Goal: Obtain resource: Obtain resource

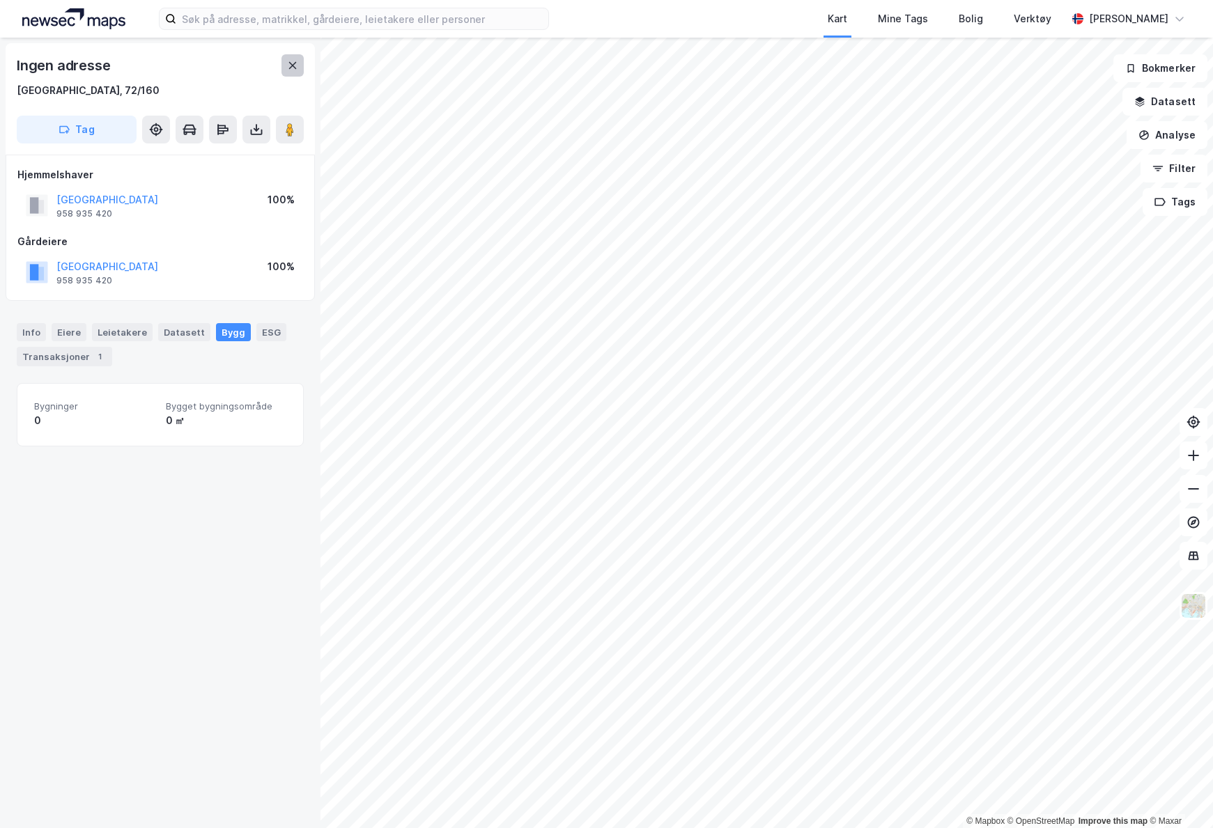
click at [302, 64] on div "Ingen adresse [GEOGRAPHIC_DATA], 72/160 Tag" at bounding box center [160, 98] width 309 height 111
click at [302, 64] on button at bounding box center [292, 65] width 22 height 22
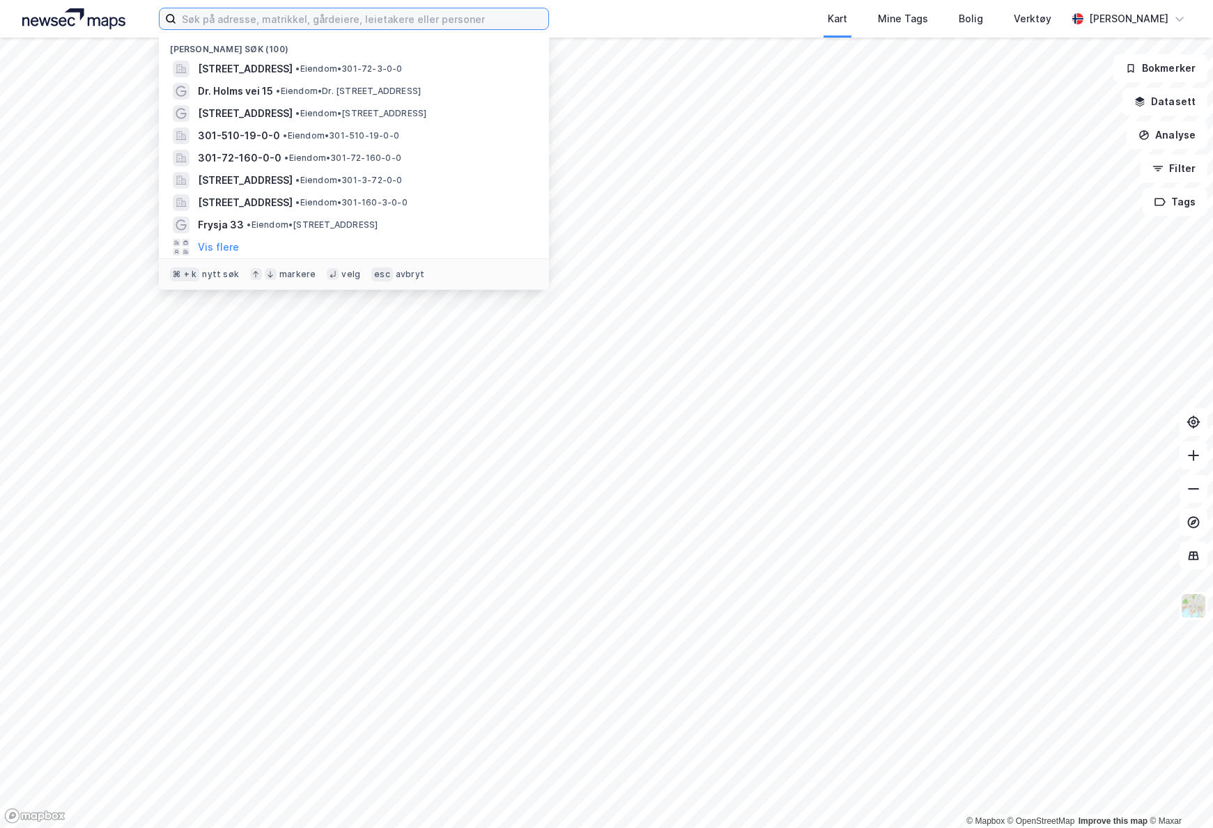
click at [292, 26] on input at bounding box center [362, 18] width 372 height 21
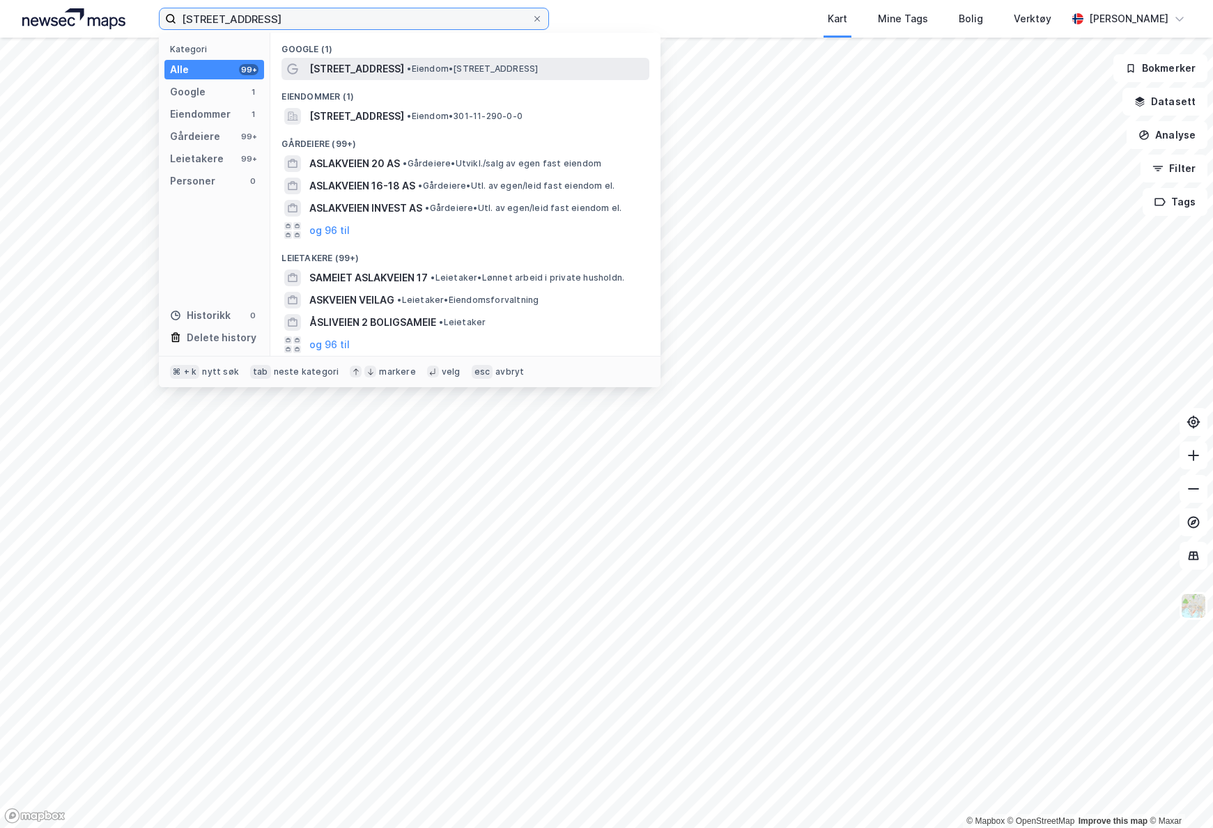
type input "[STREET_ADDRESS]"
click at [350, 62] on span "[STREET_ADDRESS]" at bounding box center [356, 69] width 95 height 17
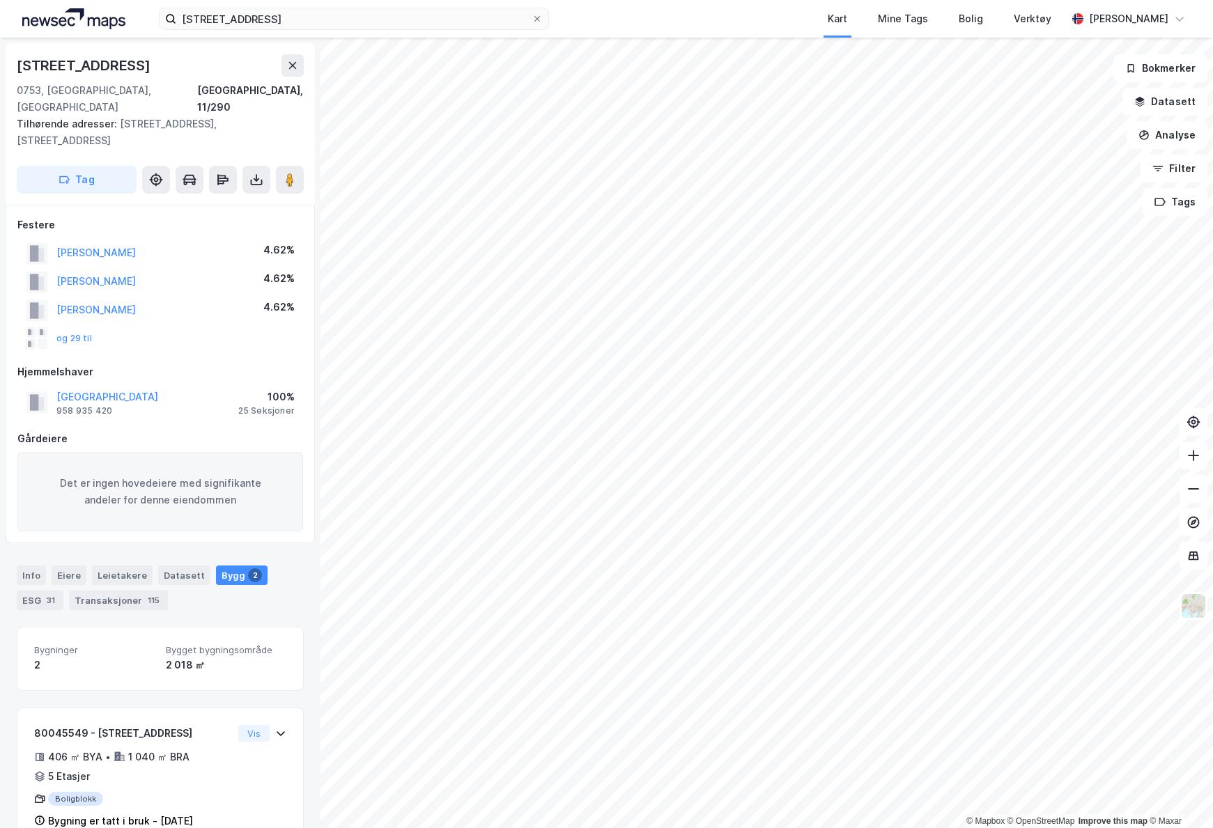
scroll to position [146, 0]
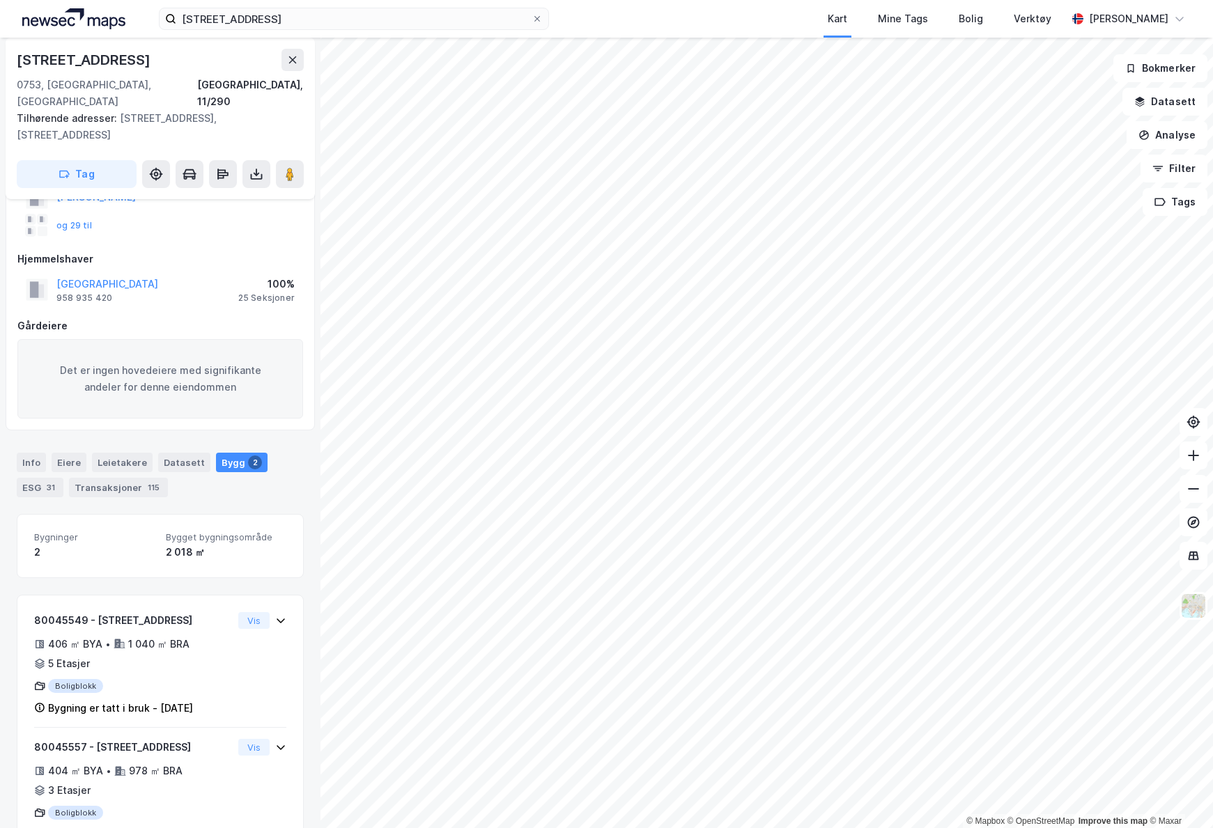
scroll to position [146, 0]
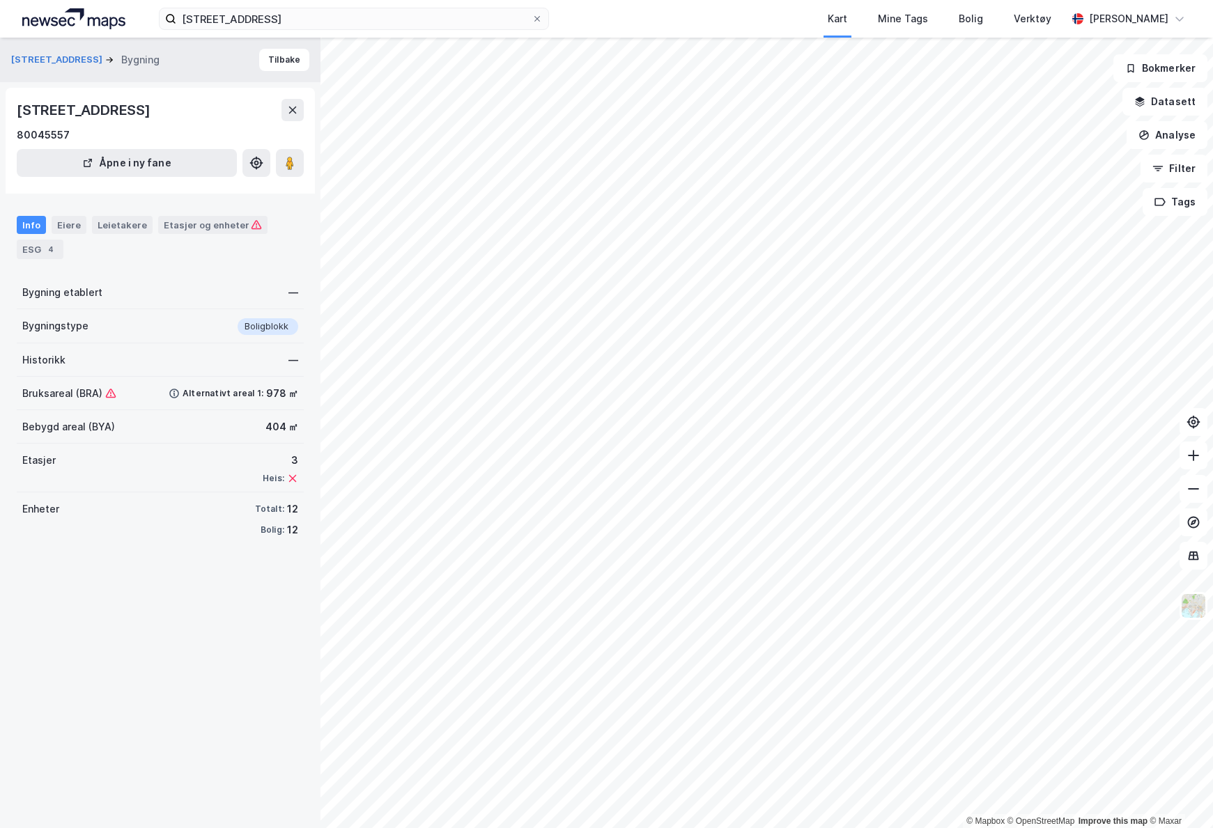
click at [110, 392] on icon at bounding box center [110, 392] width 1 height 3
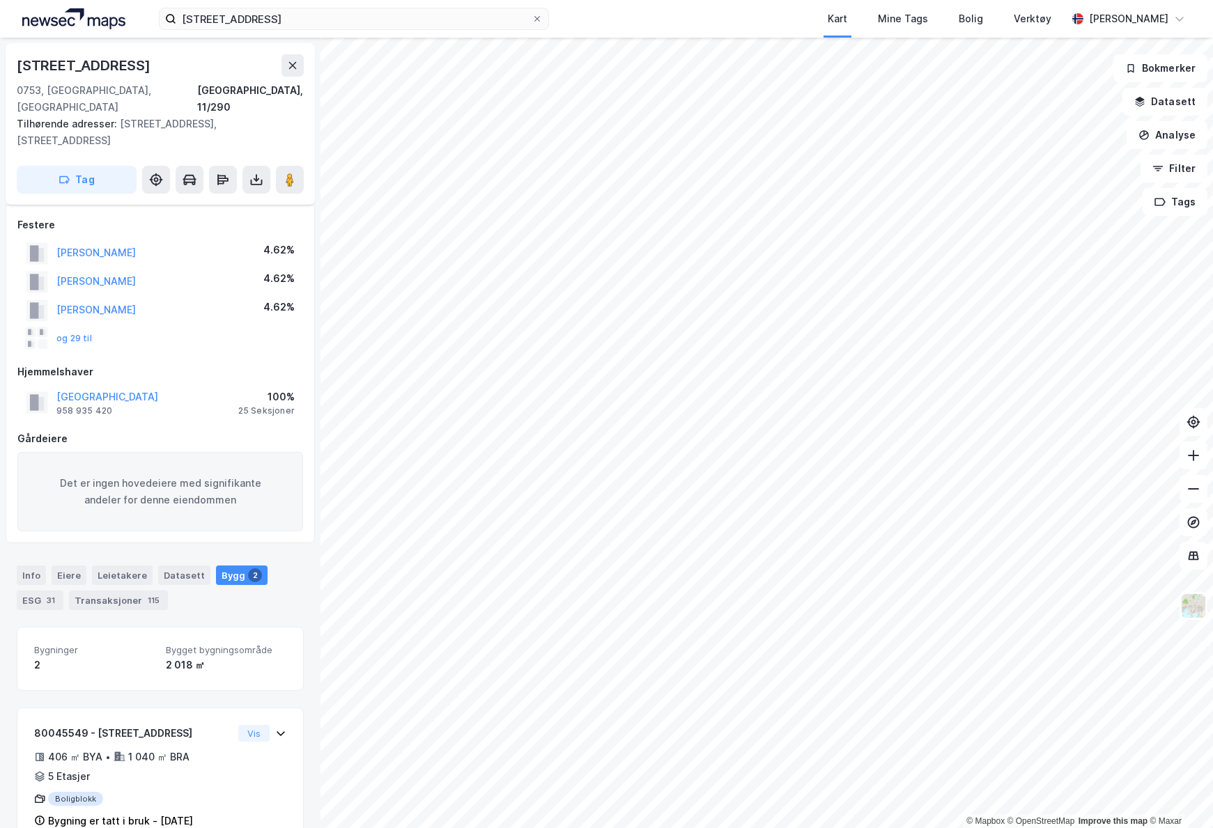
scroll to position [146, 0]
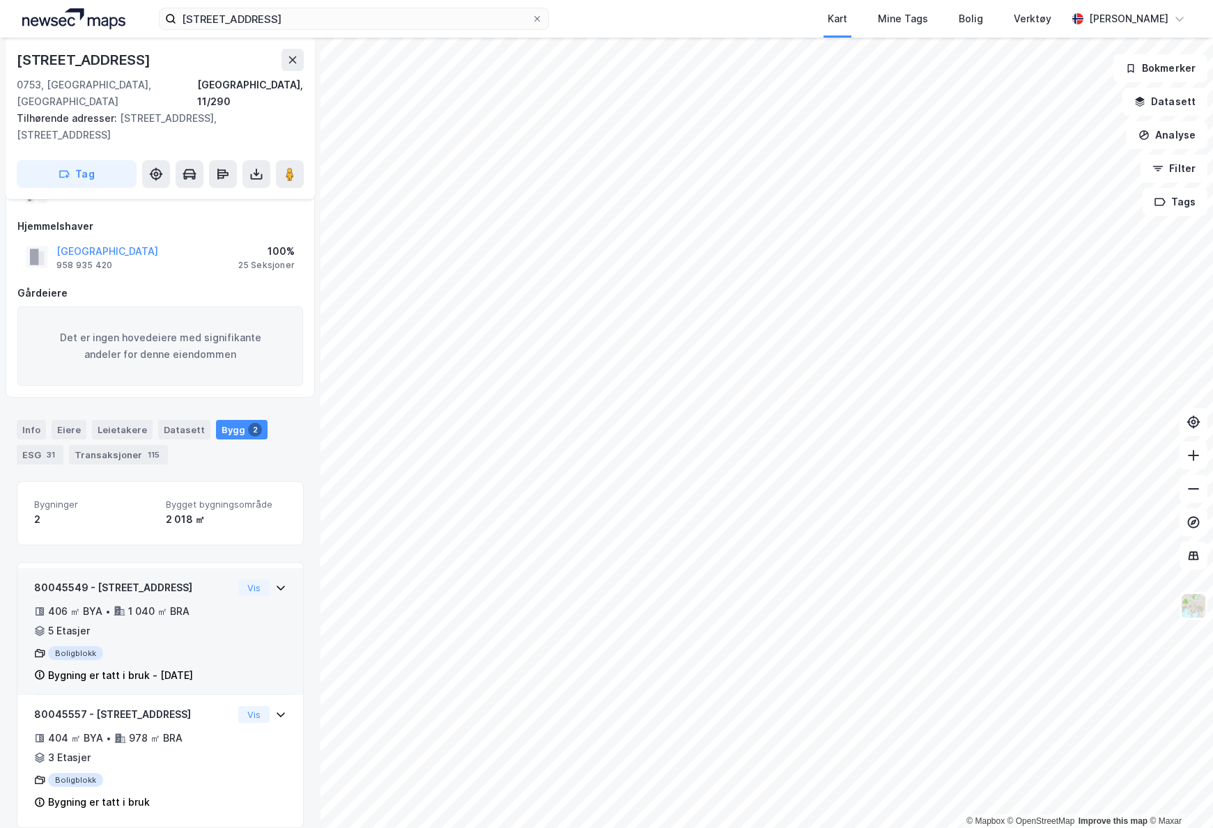
click at [275, 582] on icon at bounding box center [280, 587] width 11 height 11
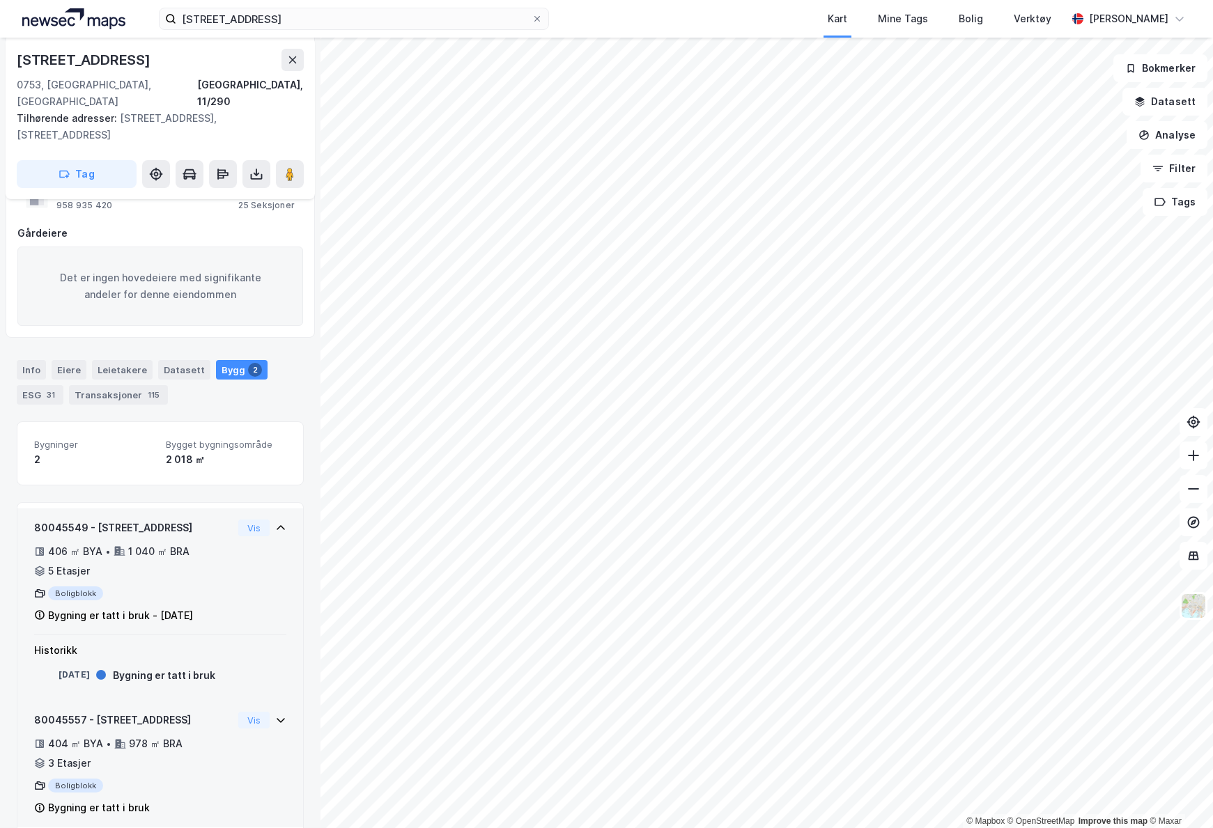
scroll to position [211, 0]
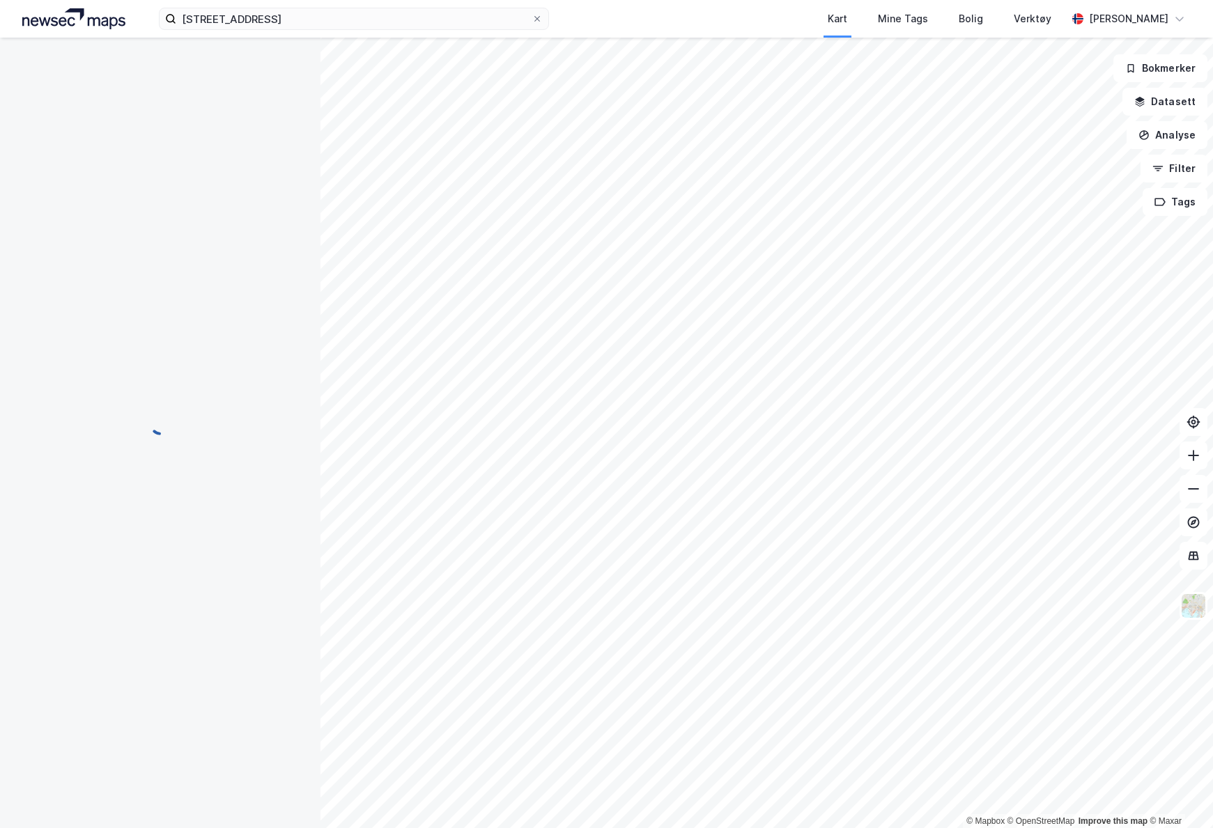
scroll to position [56, 0]
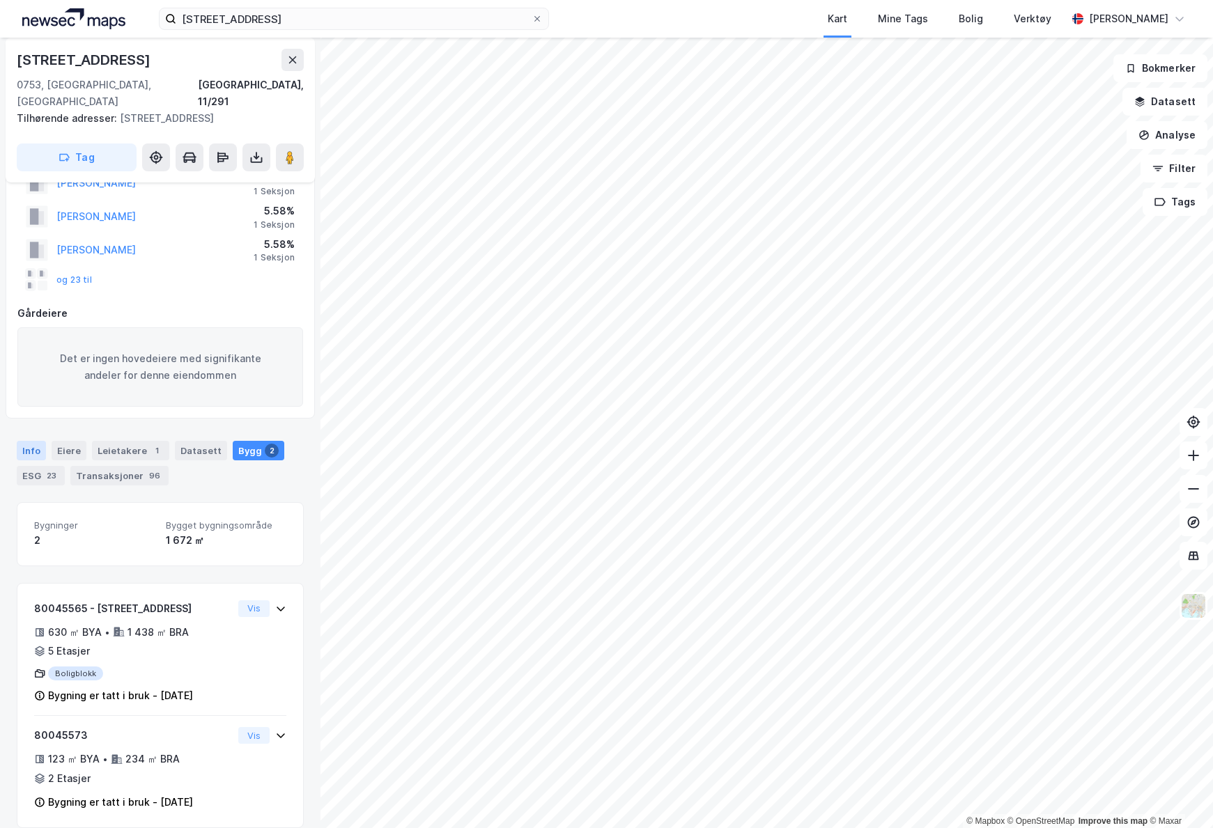
click at [32, 441] on div "Info" at bounding box center [31, 451] width 29 height 20
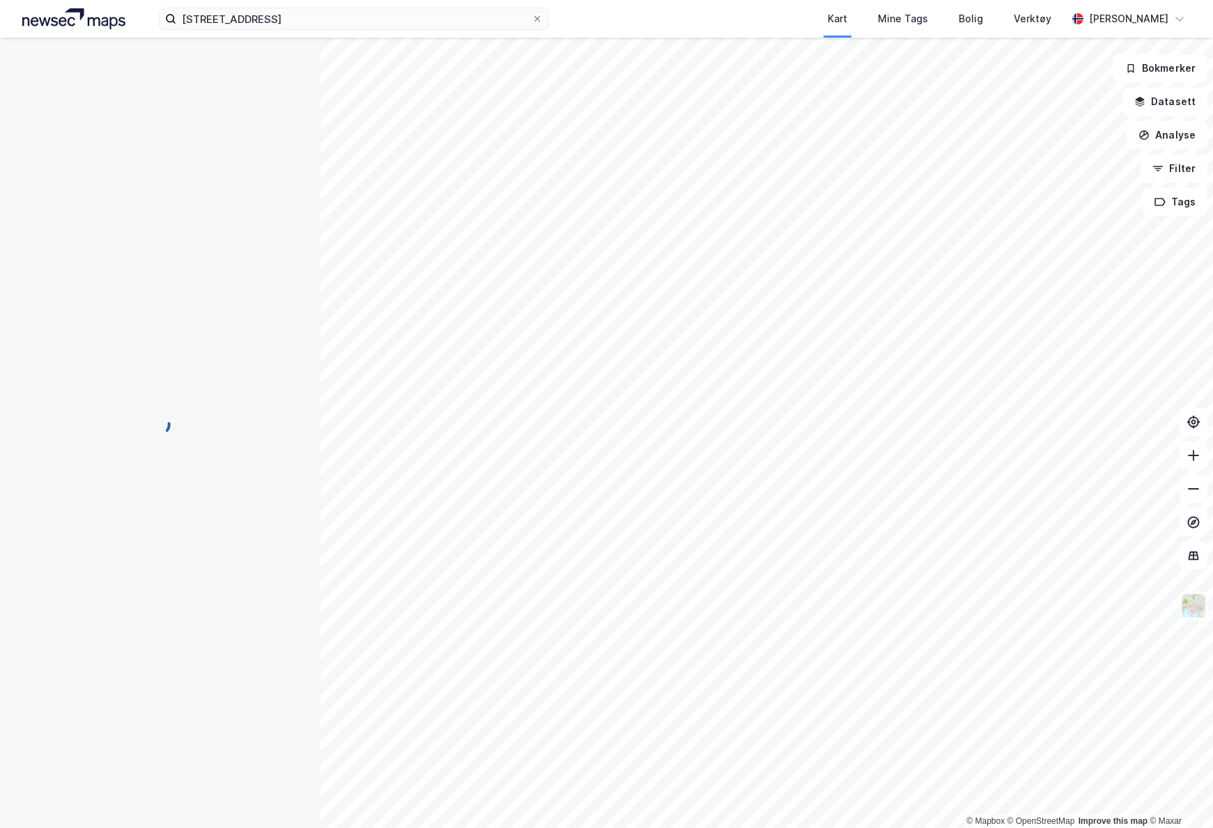
scroll to position [56, 0]
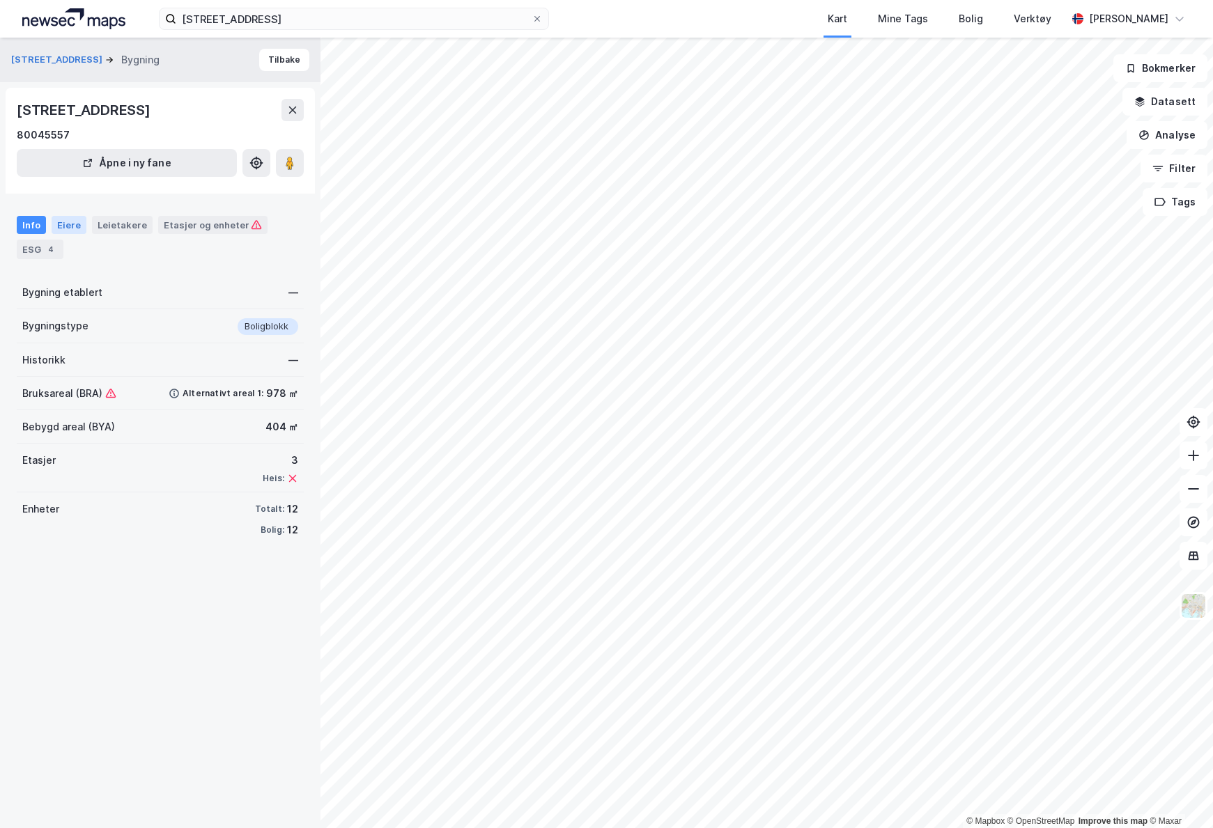
click at [78, 226] on div "Eiere" at bounding box center [69, 225] width 35 height 18
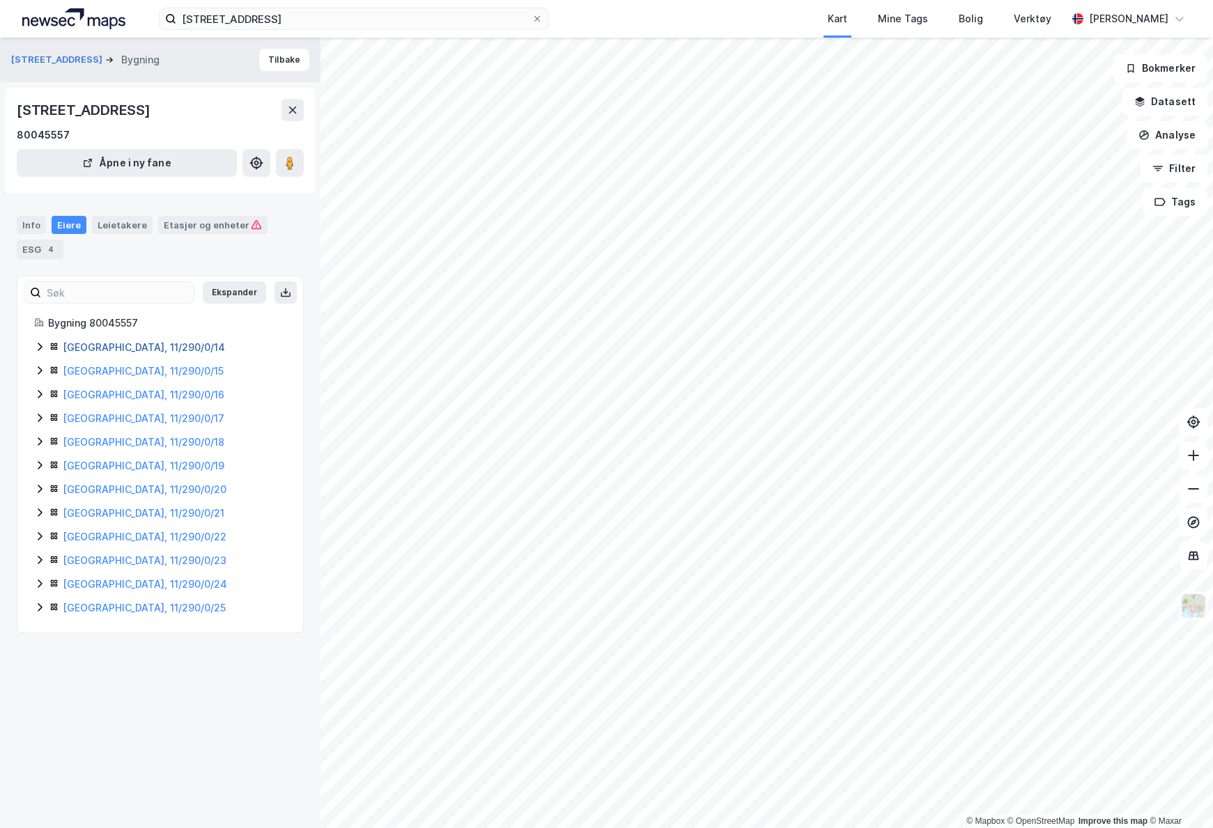
click at [73, 348] on link "[GEOGRAPHIC_DATA], 11/290/0/14" at bounding box center [144, 347] width 162 height 12
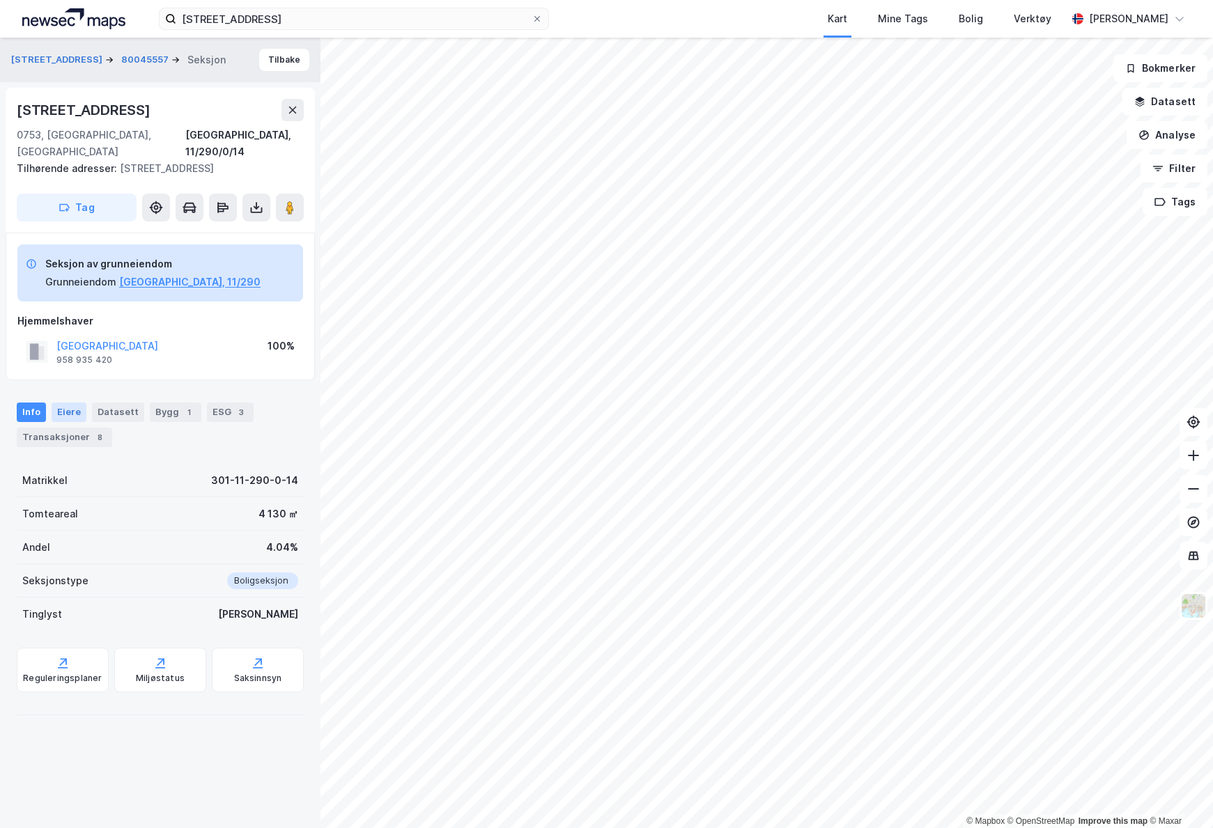
click at [63, 403] on div "Eiere" at bounding box center [69, 413] width 35 height 20
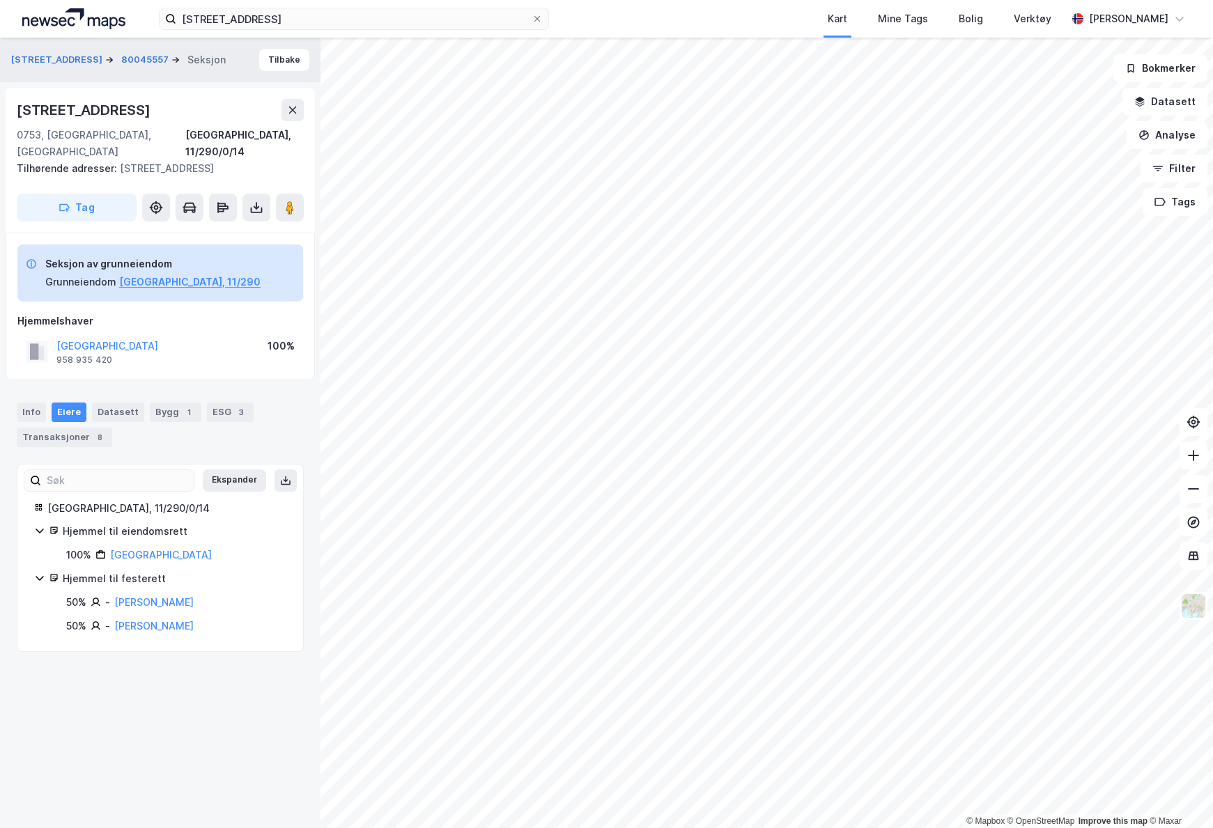
click at [40, 525] on icon at bounding box center [39, 530] width 11 height 11
click at [97, 403] on div "Datasett" at bounding box center [118, 413] width 52 height 20
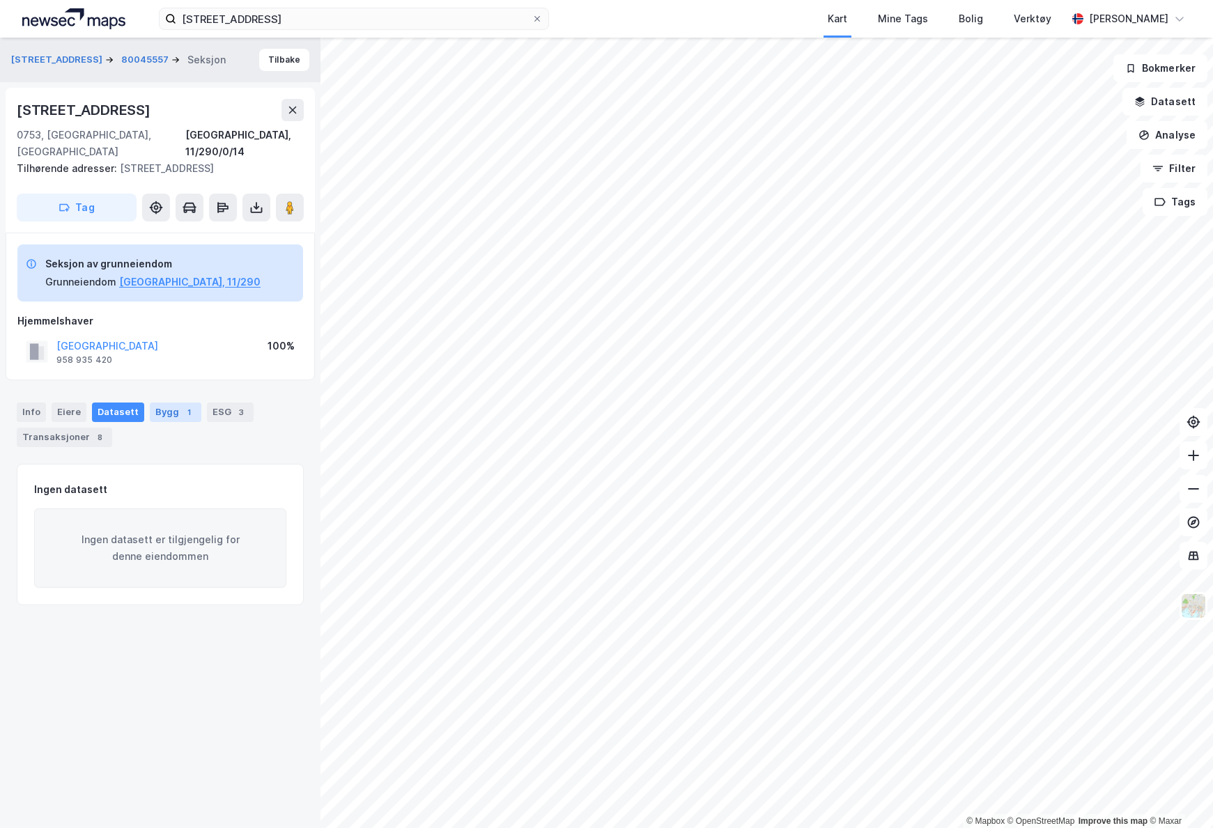
click at [162, 403] on div "Bygg 1" at bounding box center [176, 413] width 52 height 20
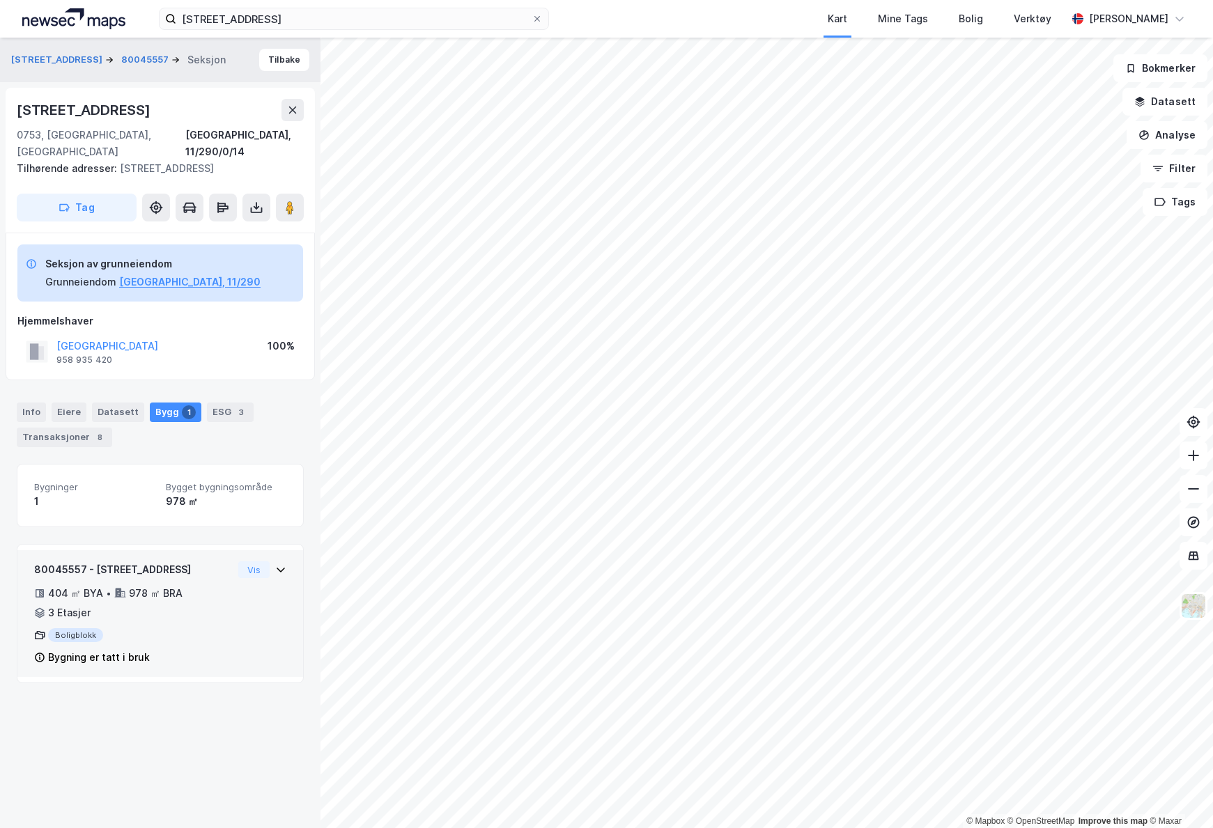
click at [278, 554] on div "80045557 - Aslakveien 13A 404 ㎡ BYA • 978 ㎡ BRA • 3 Etasjer Boligblokk Bygning …" at bounding box center [160, 613] width 286 height 127
click at [275, 564] on icon at bounding box center [280, 569] width 11 height 11
click at [93, 428] on div "Transaksjoner 8" at bounding box center [64, 438] width 95 height 20
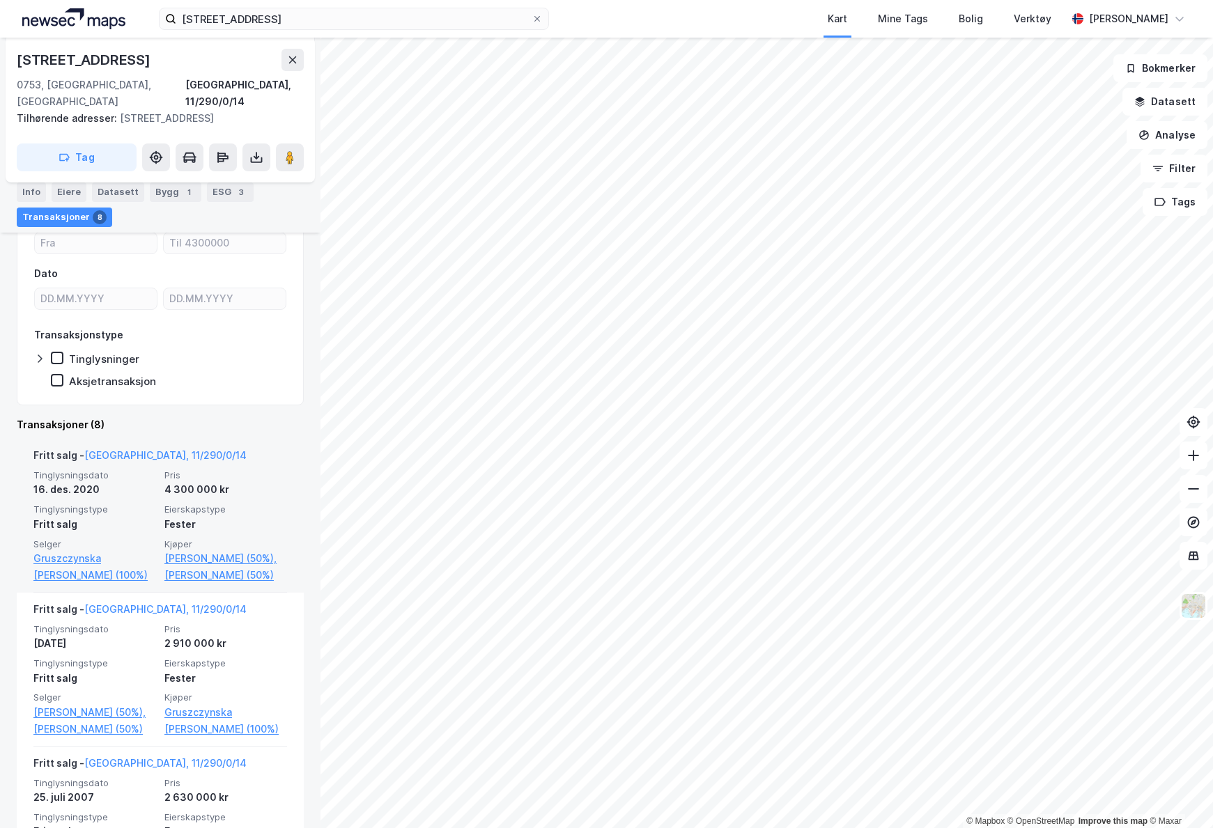
scroll to position [251, 0]
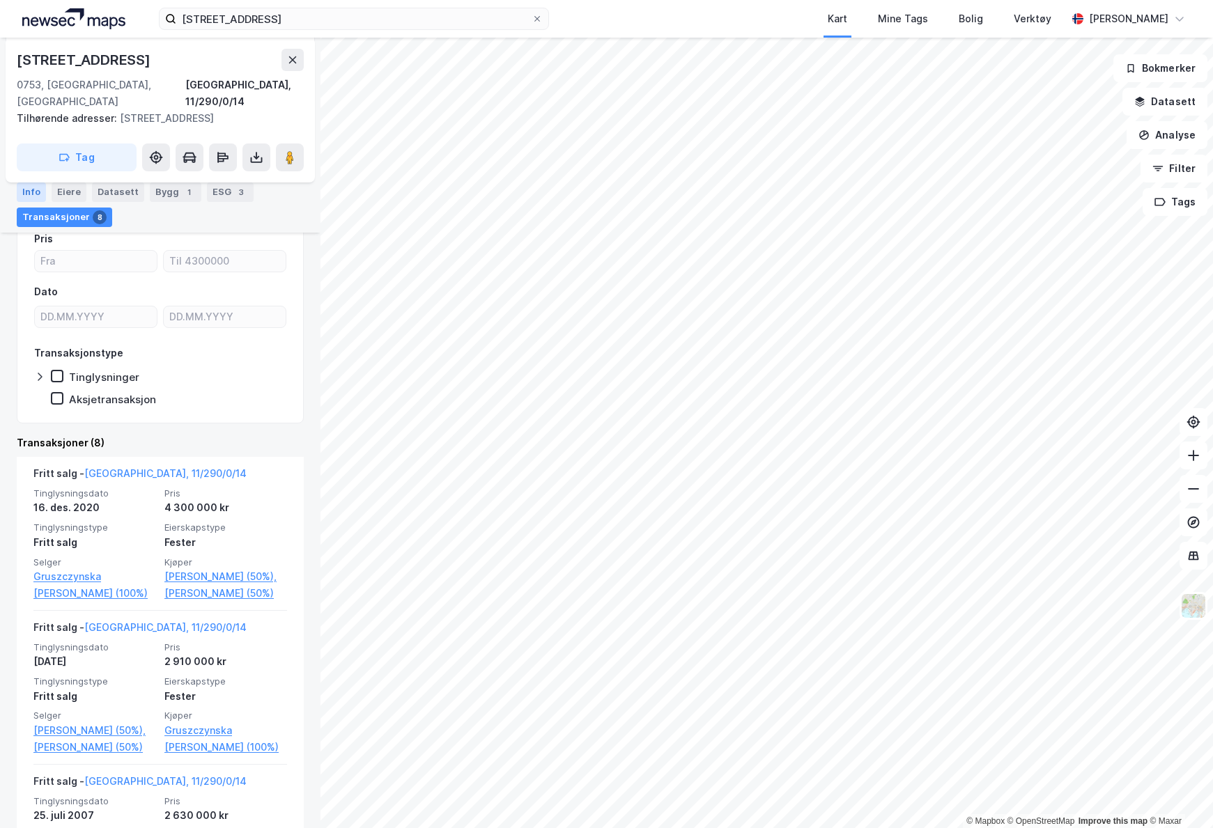
click at [33, 194] on div "Info" at bounding box center [31, 192] width 29 height 20
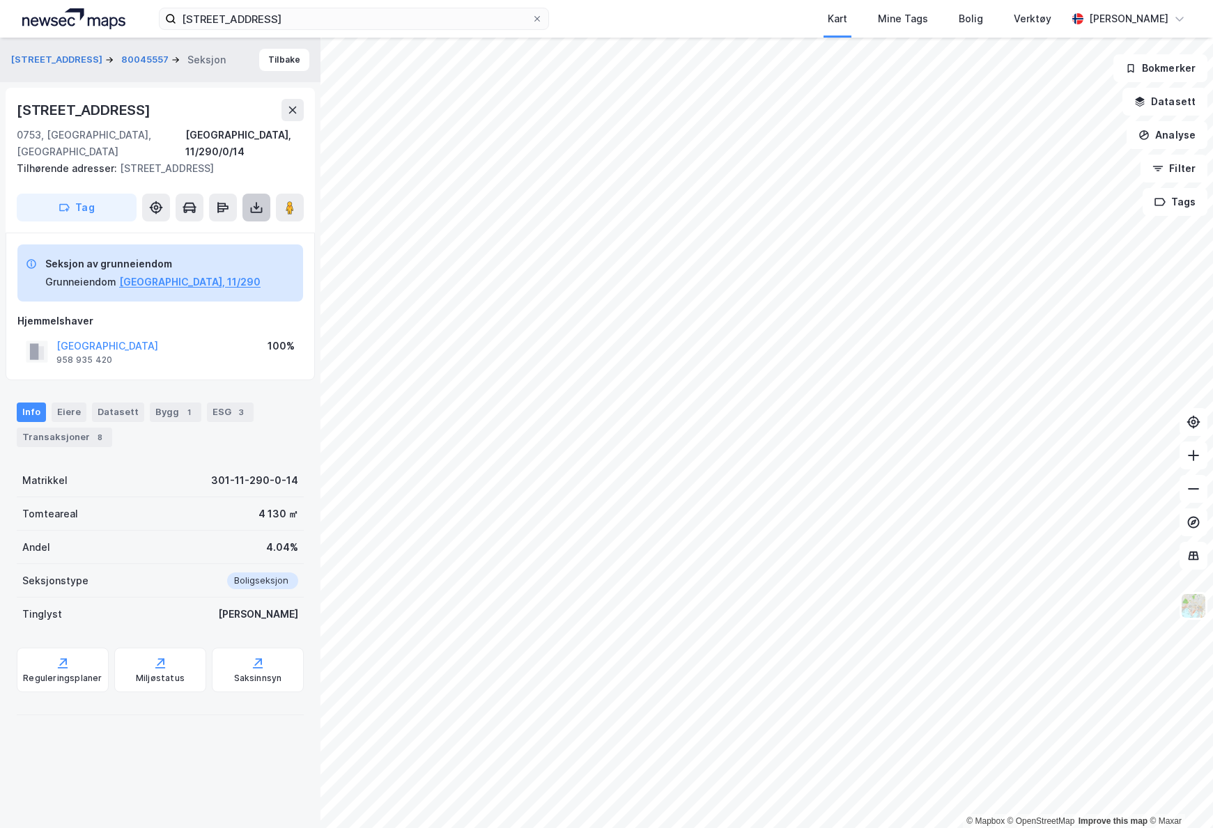
click at [262, 201] on icon at bounding box center [256, 208] width 14 height 14
click at [190, 230] on div "Last ned grunnbok" at bounding box center [187, 235] width 81 height 11
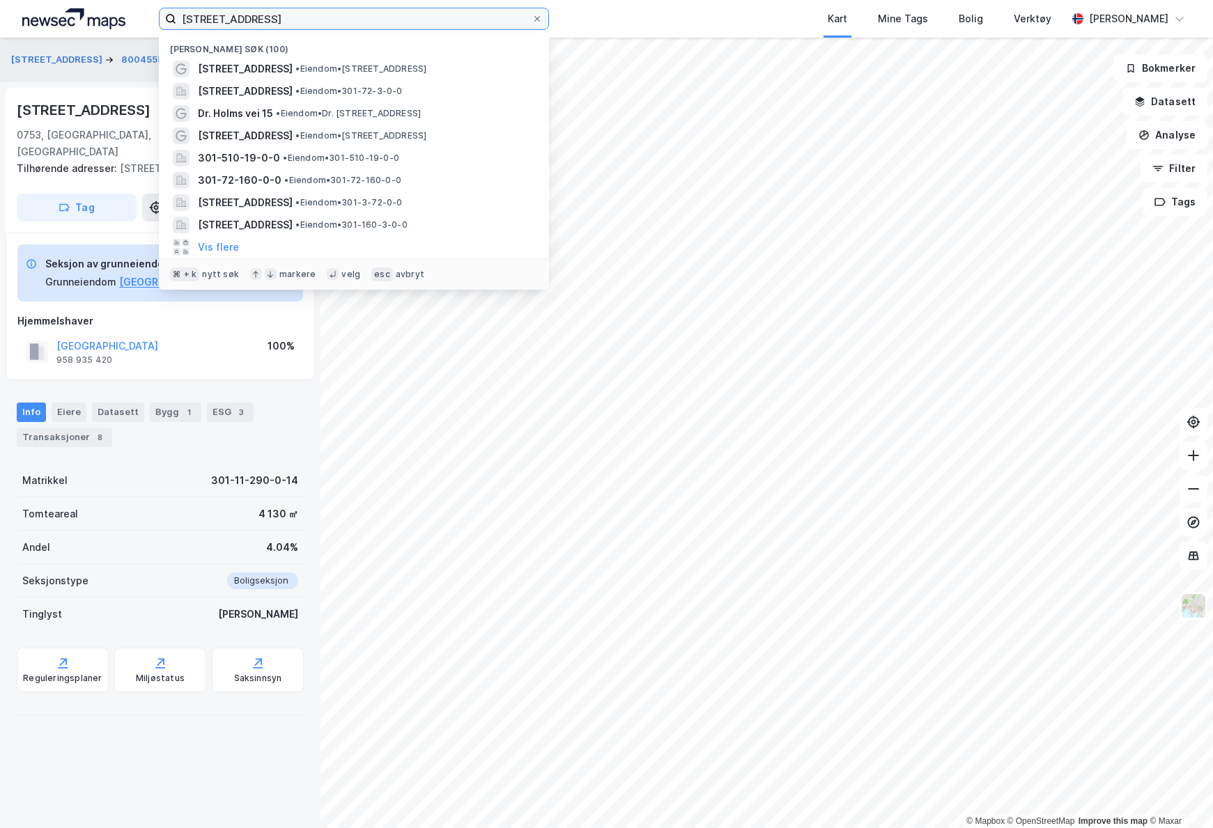
drag, startPoint x: 279, startPoint y: 19, endPoint x: 120, endPoint y: 38, distance: 160.6
click at [120, 38] on div "aslakveien 13B Nylige søk (100) [STREET_ADDRESS] • Eiendom • [STREET_ADDRESS] •…" at bounding box center [606, 414] width 1213 height 828
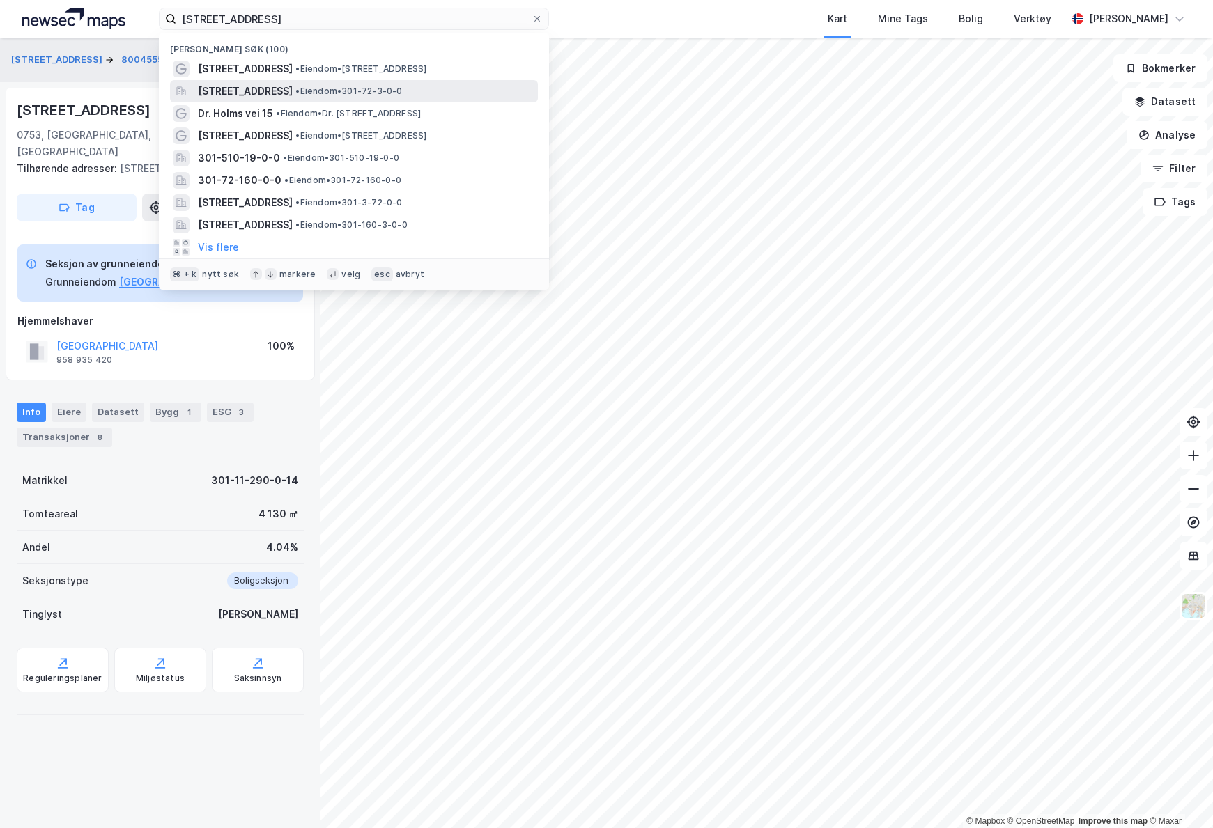
click at [273, 90] on span "[STREET_ADDRESS]" at bounding box center [245, 91] width 95 height 17
